Goal: Information Seeking & Learning: Learn about a topic

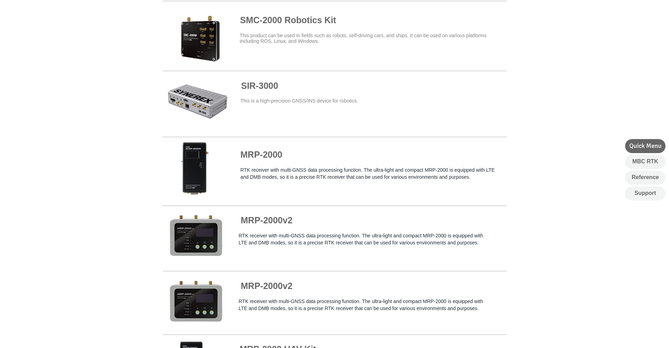
scroll to position [422, 0]
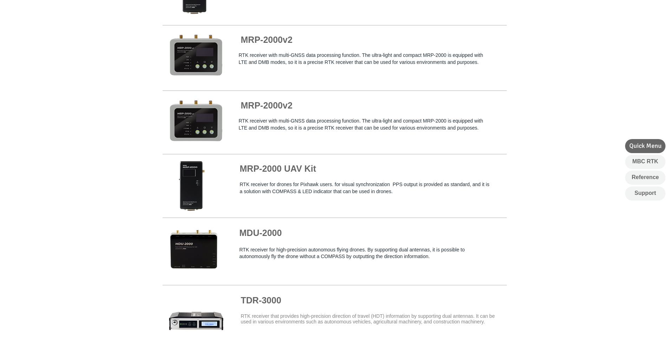
drag, startPoint x: 0, startPoint y: 0, endPoint x: 482, endPoint y: 210, distance: 526.3
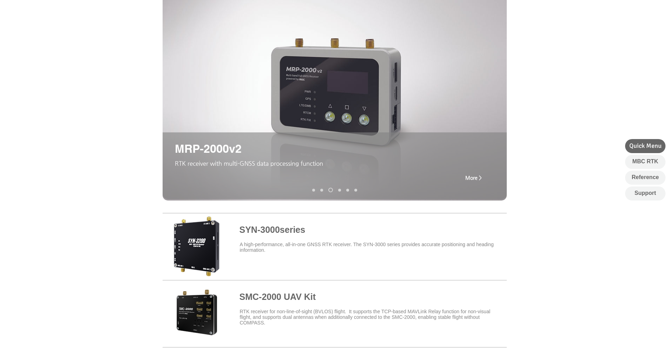
scroll to position [0, 0]
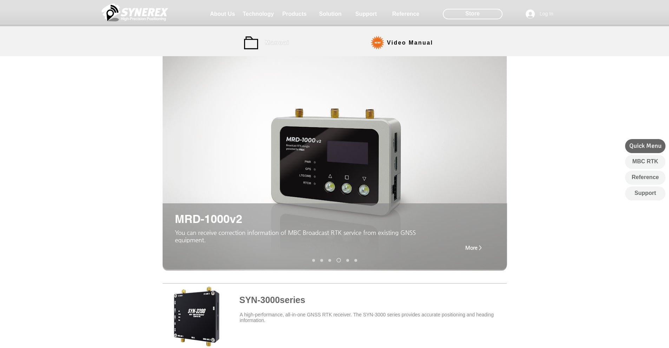
click at [282, 48] on span "Manual" at bounding box center [278, 43] width 32 height 14
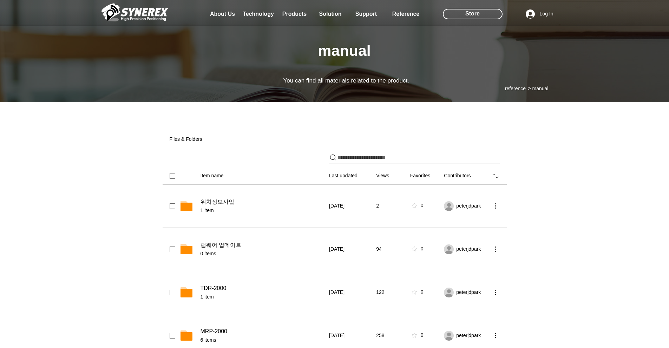
scroll to position [35, 0]
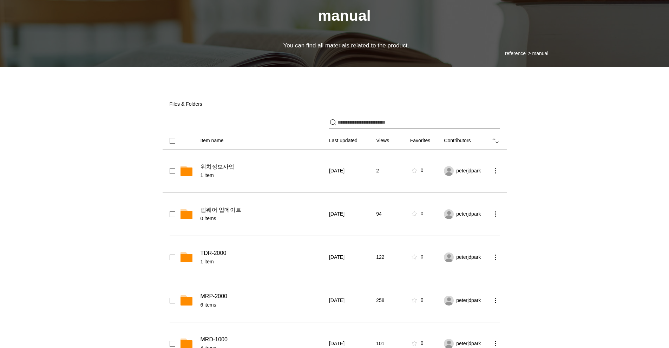
click at [217, 170] on span "위치정보사업" at bounding box center [218, 166] width 34 height 7
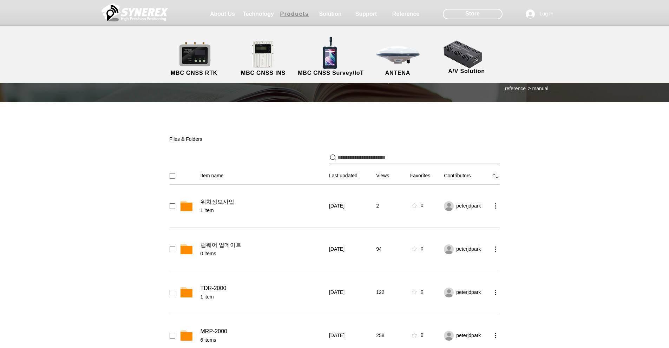
click at [305, 15] on span "Products" at bounding box center [294, 14] width 29 height 6
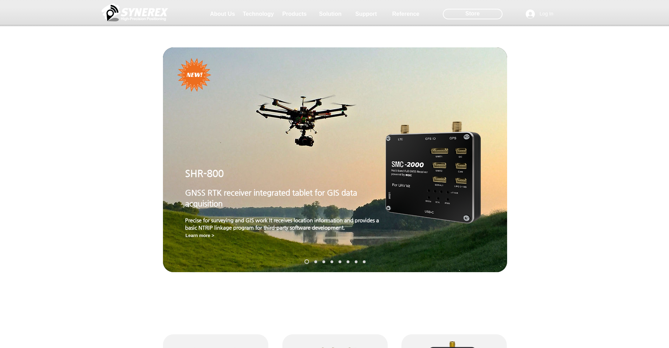
click at [454, 179] on img "Slideshow" at bounding box center [433, 173] width 95 height 102
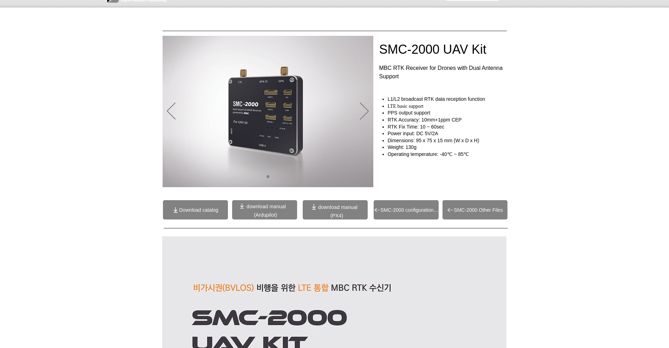
scroll to position [35, 0]
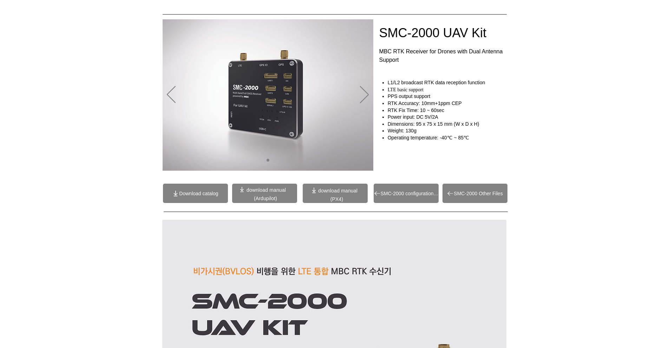
click at [275, 195] on span at bounding box center [264, 193] width 65 height 19
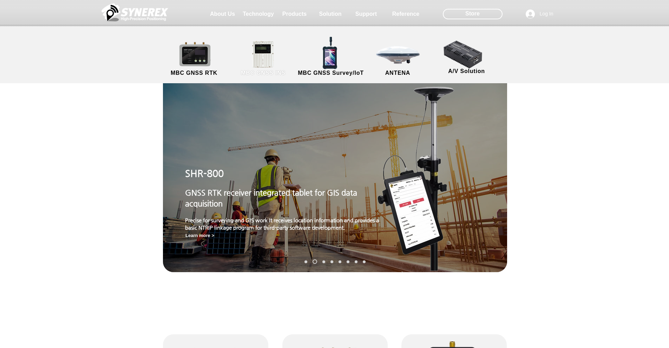
click at [272, 62] on link "MBC GNSS INS" at bounding box center [263, 58] width 63 height 37
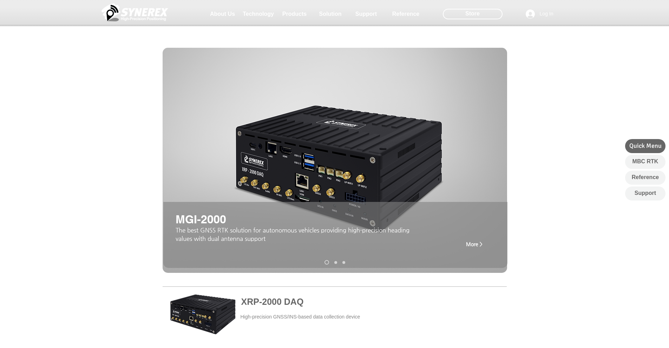
click at [468, 246] on span "More >" at bounding box center [474, 244] width 17 height 6
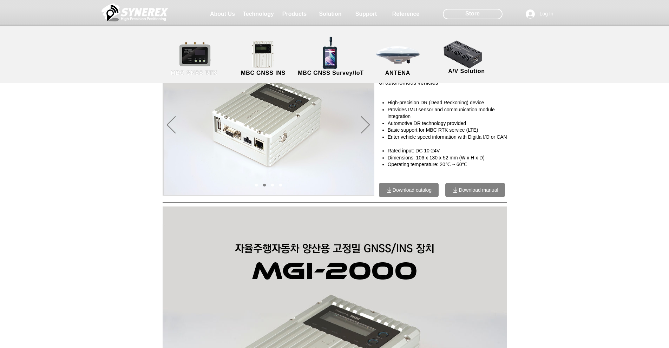
click at [188, 65] on link "MBC GNSS RTK" at bounding box center [194, 58] width 63 height 37
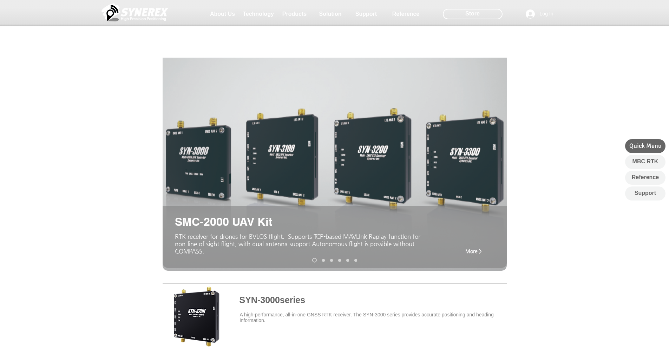
click at [473, 253] on span "More >" at bounding box center [474, 251] width 17 height 6
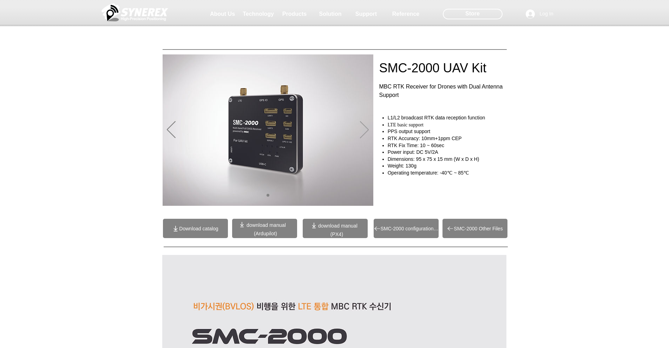
click at [363, 130] on icon "Next" at bounding box center [364, 129] width 9 height 17
drag, startPoint x: 363, startPoint y: 130, endPoint x: 223, endPoint y: 115, distance: 140.3
click at [223, 115] on div "Slideshow" at bounding box center [268, 129] width 211 height 151
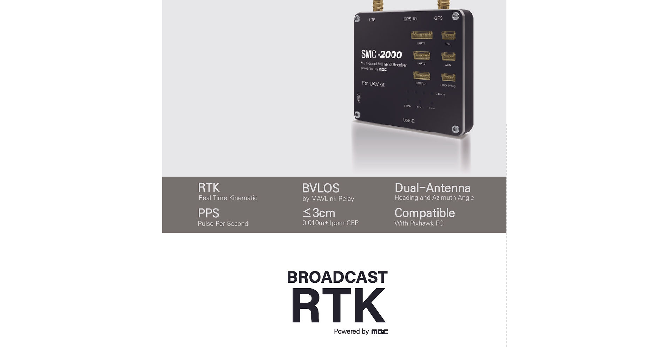
scroll to position [211, 0]
